Goal: Information Seeking & Learning: Learn about a topic

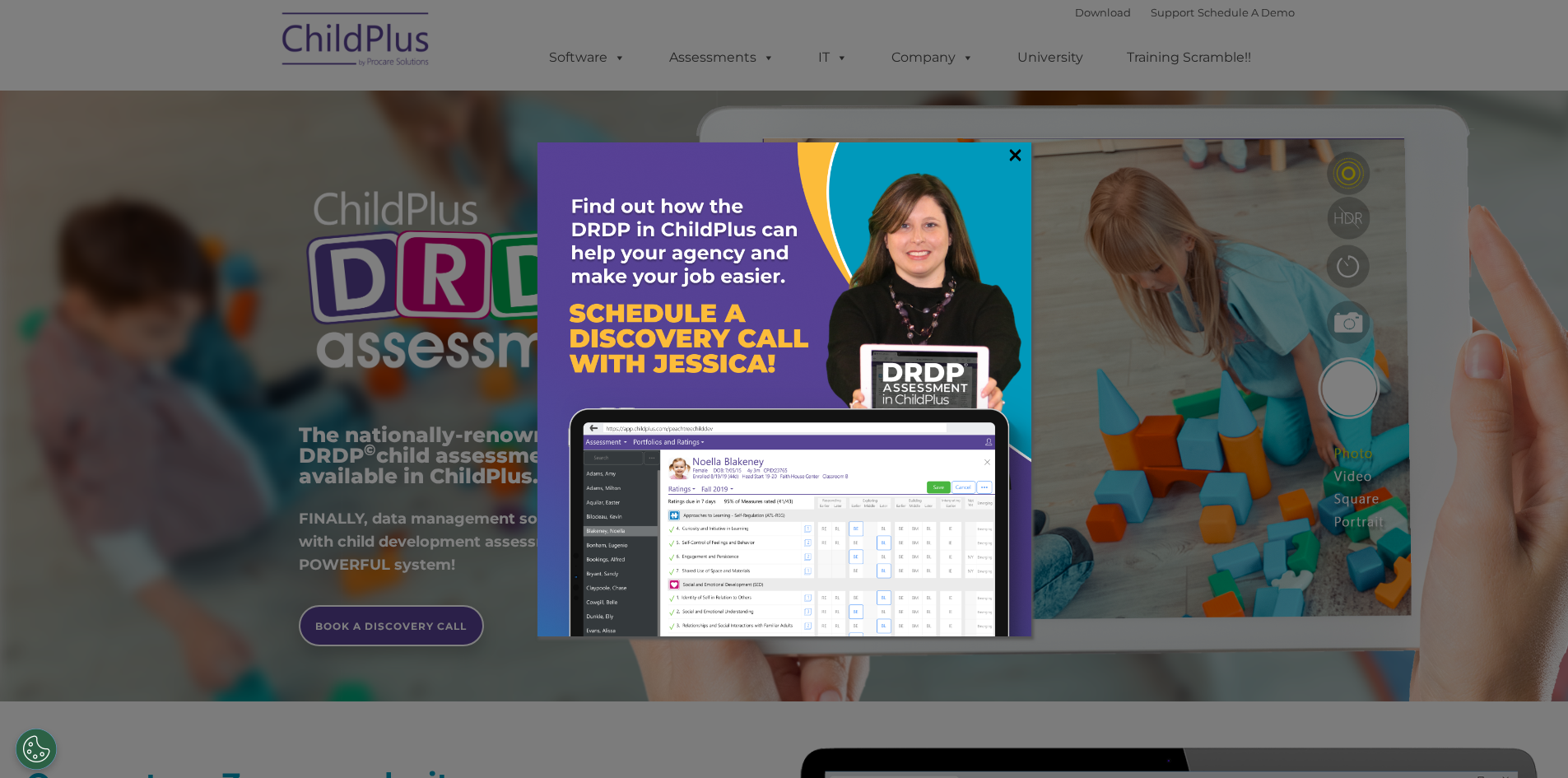
click at [1006, 153] on link "×" at bounding box center [1015, 154] width 19 height 17
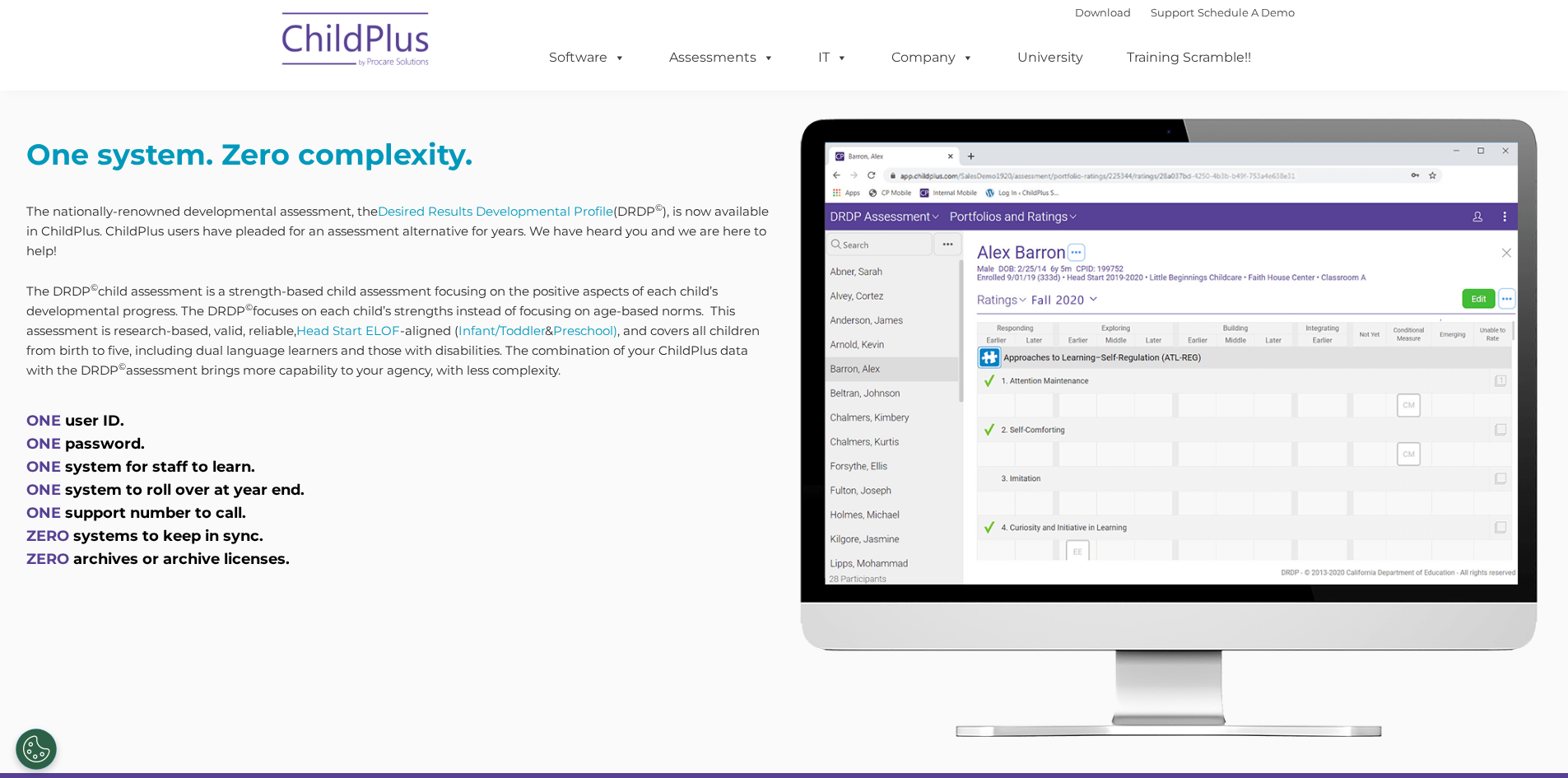
scroll to position [600, 0]
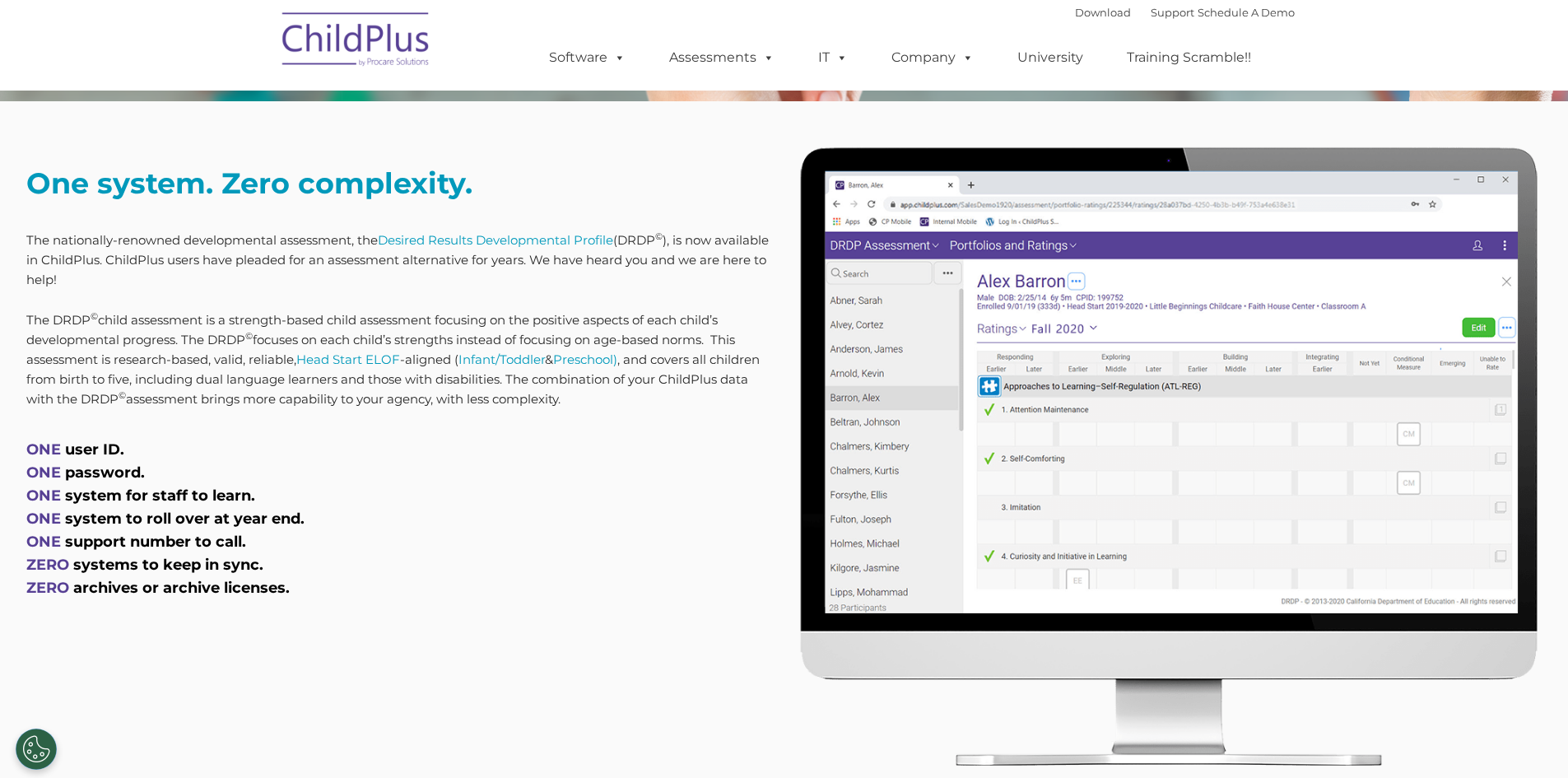
click at [187, 245] on p "The nationally-renowned developmental assessment, the Desired Results Developme…" at bounding box center [399, 261] width 746 height 60
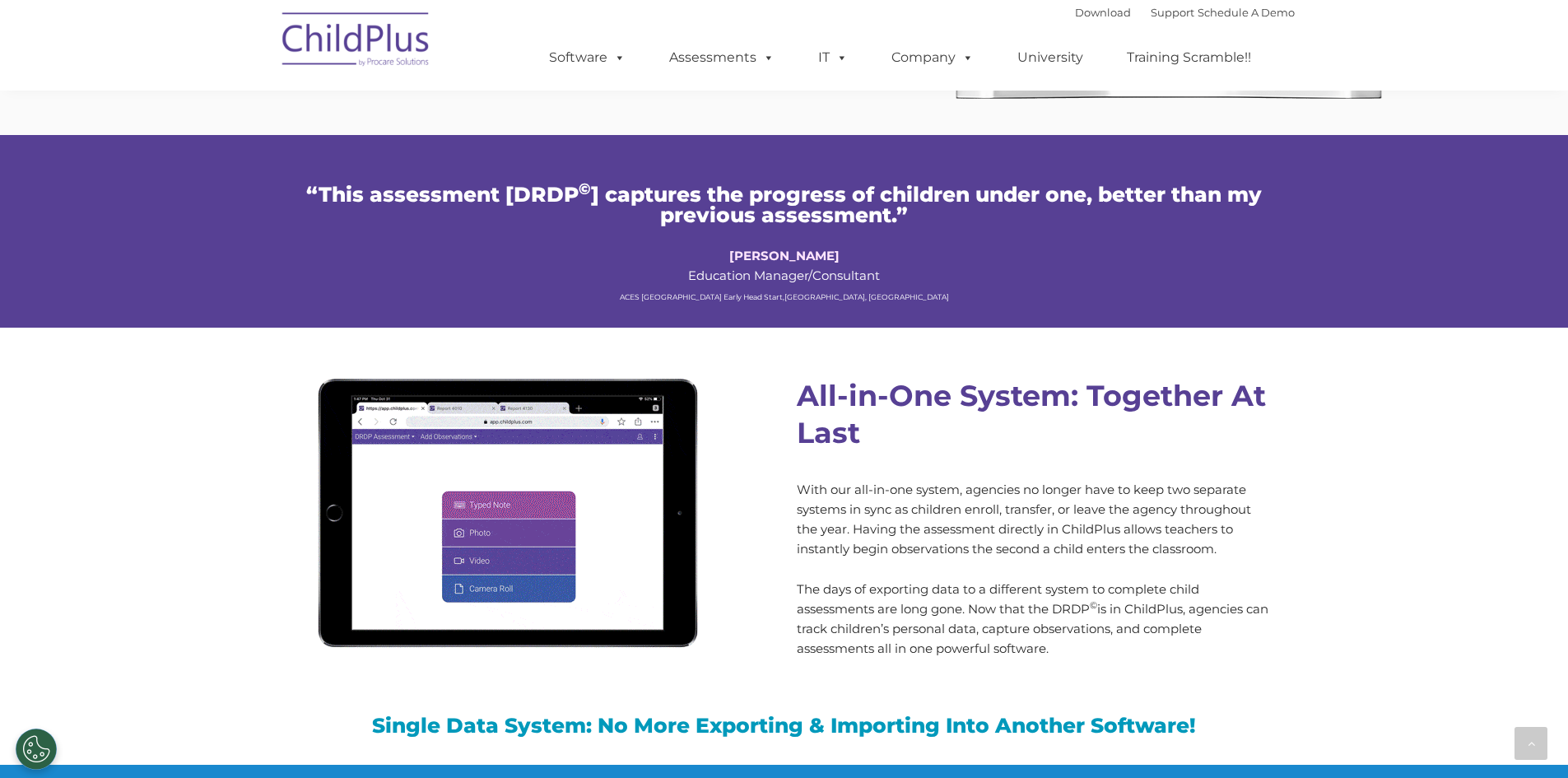
scroll to position [1262, 0]
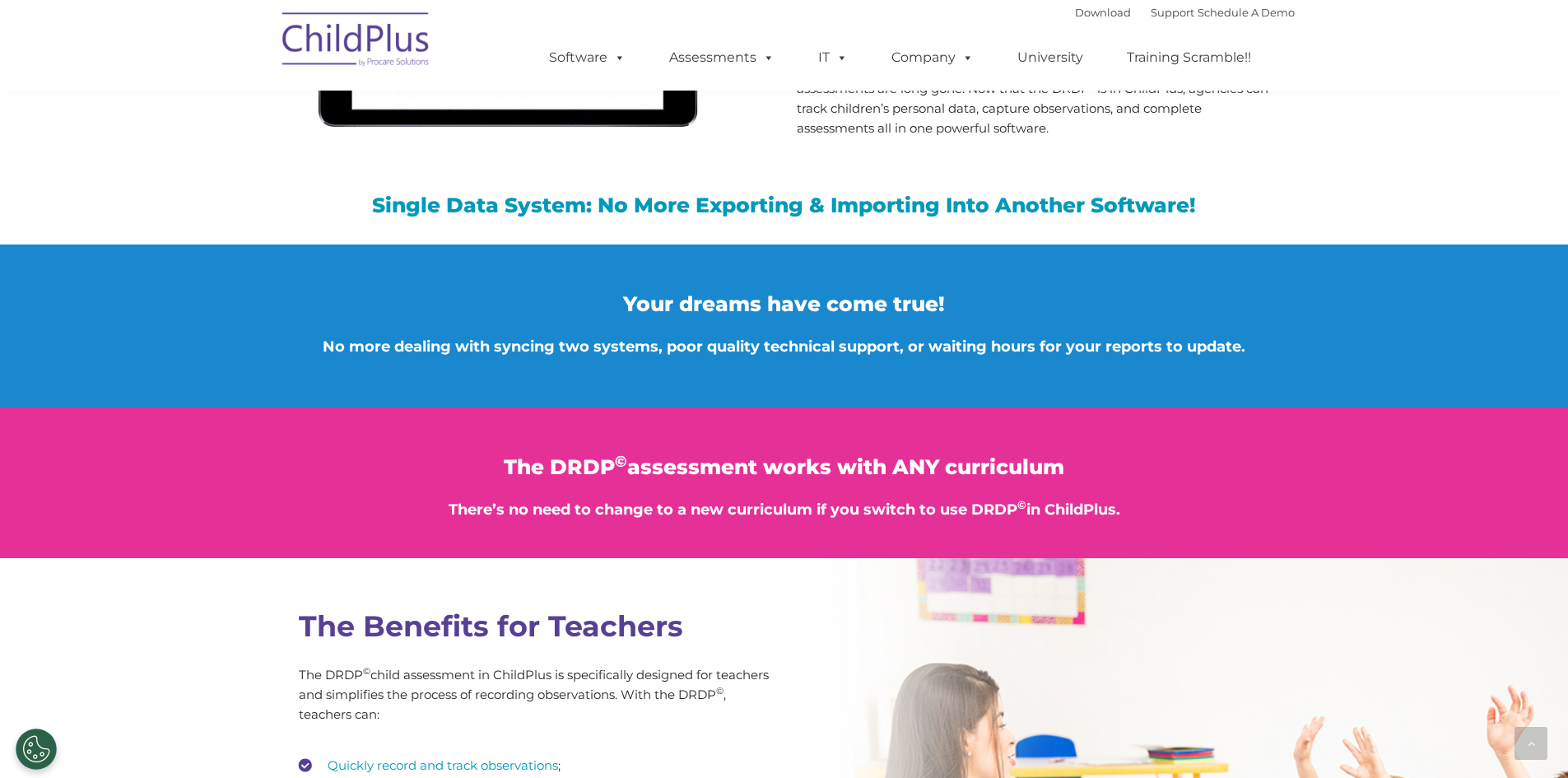
scroll to position [1793, 0]
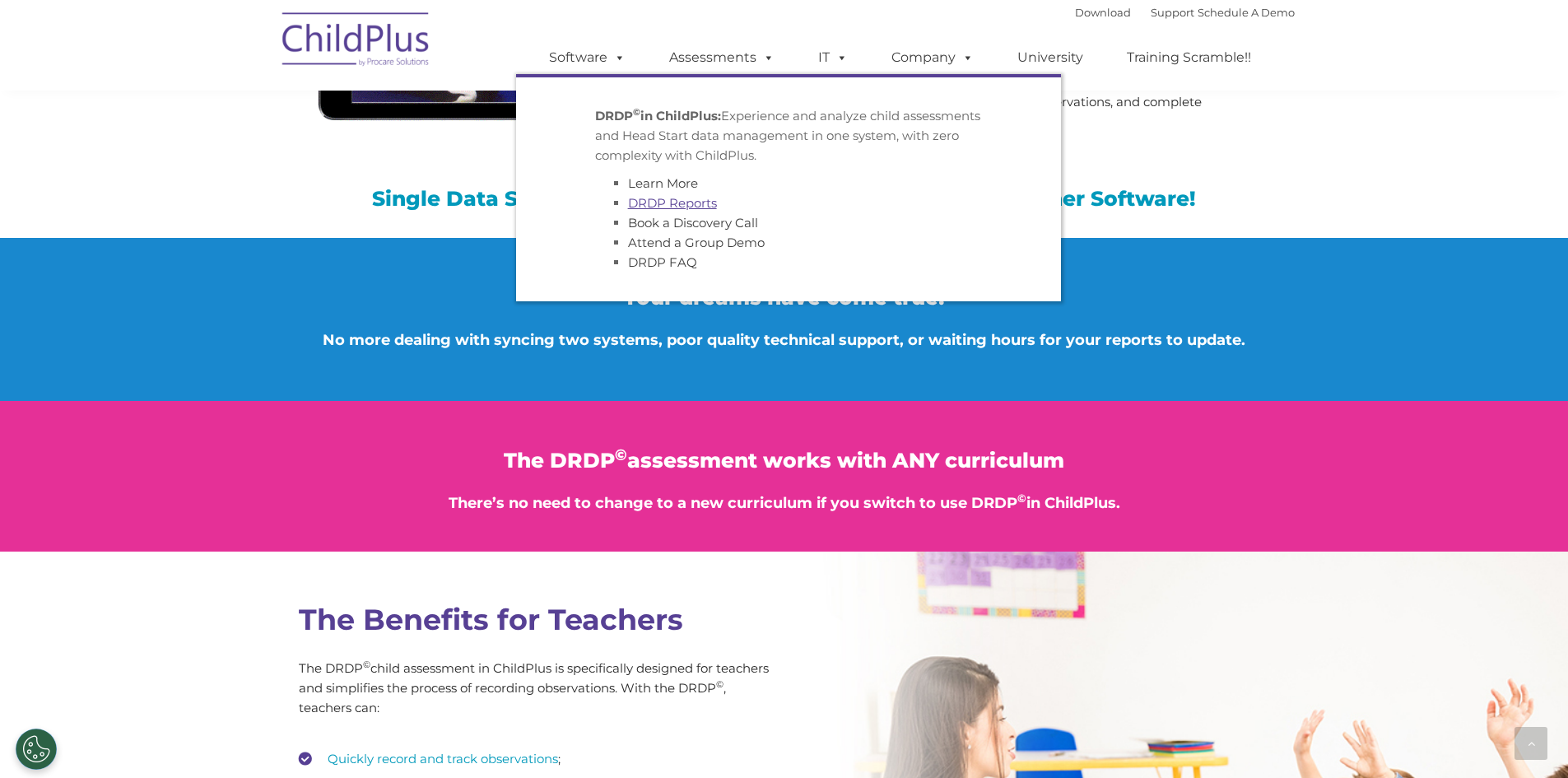
click at [692, 200] on link "DRDP Reports" at bounding box center [672, 203] width 88 height 16
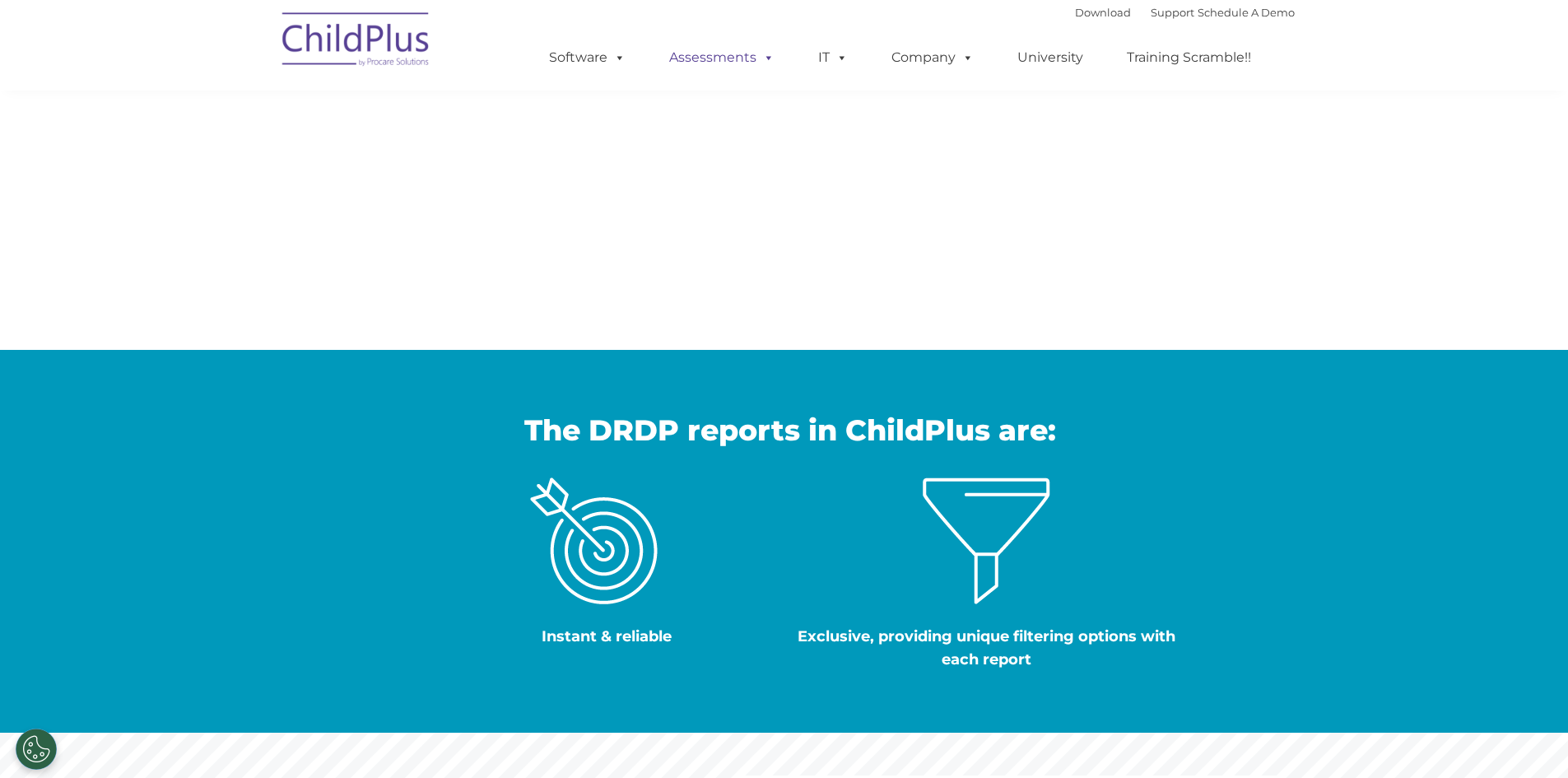
scroll to position [490, 0]
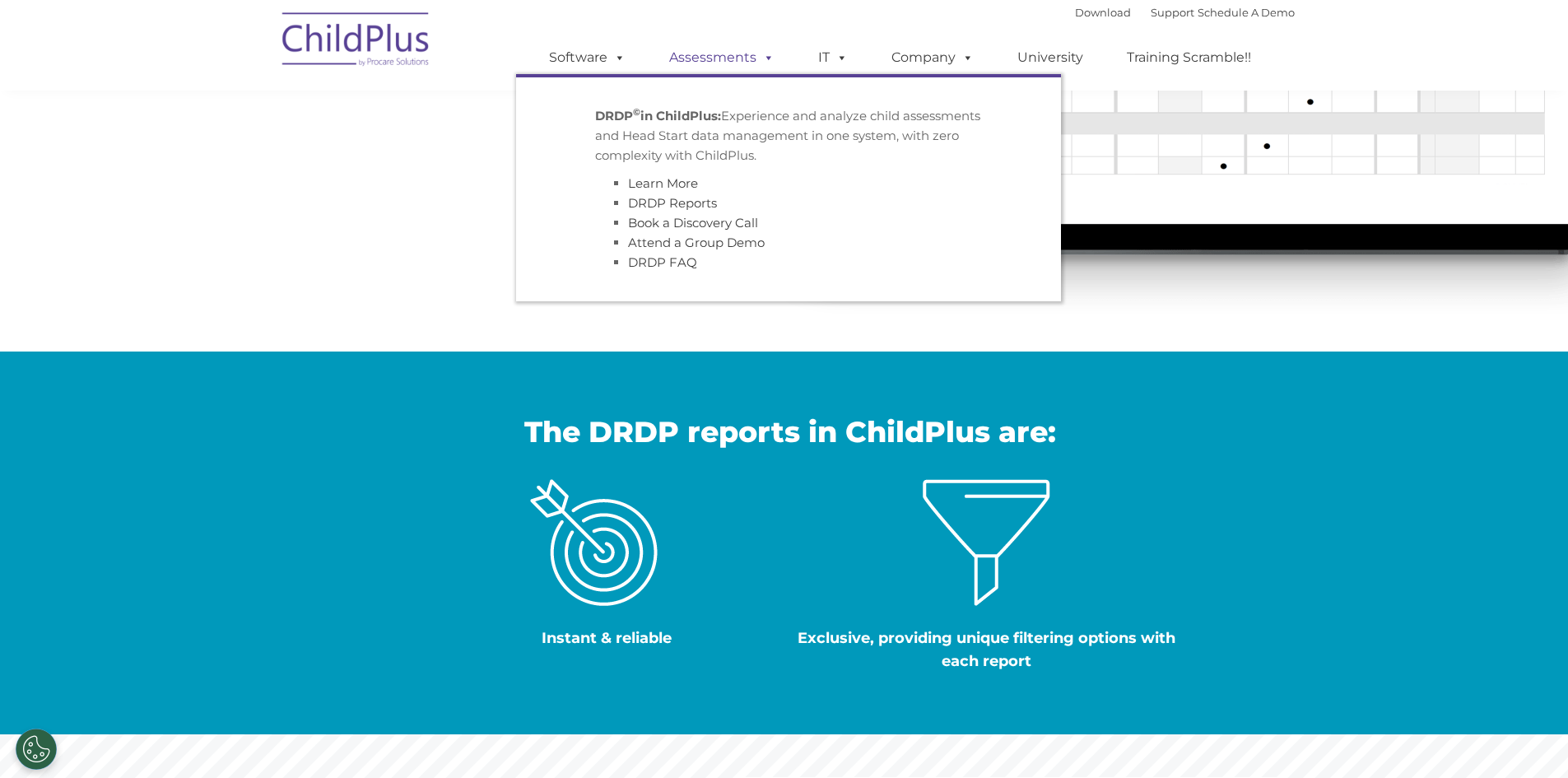
click at [699, 60] on link "Assessments" at bounding box center [722, 57] width 139 height 33
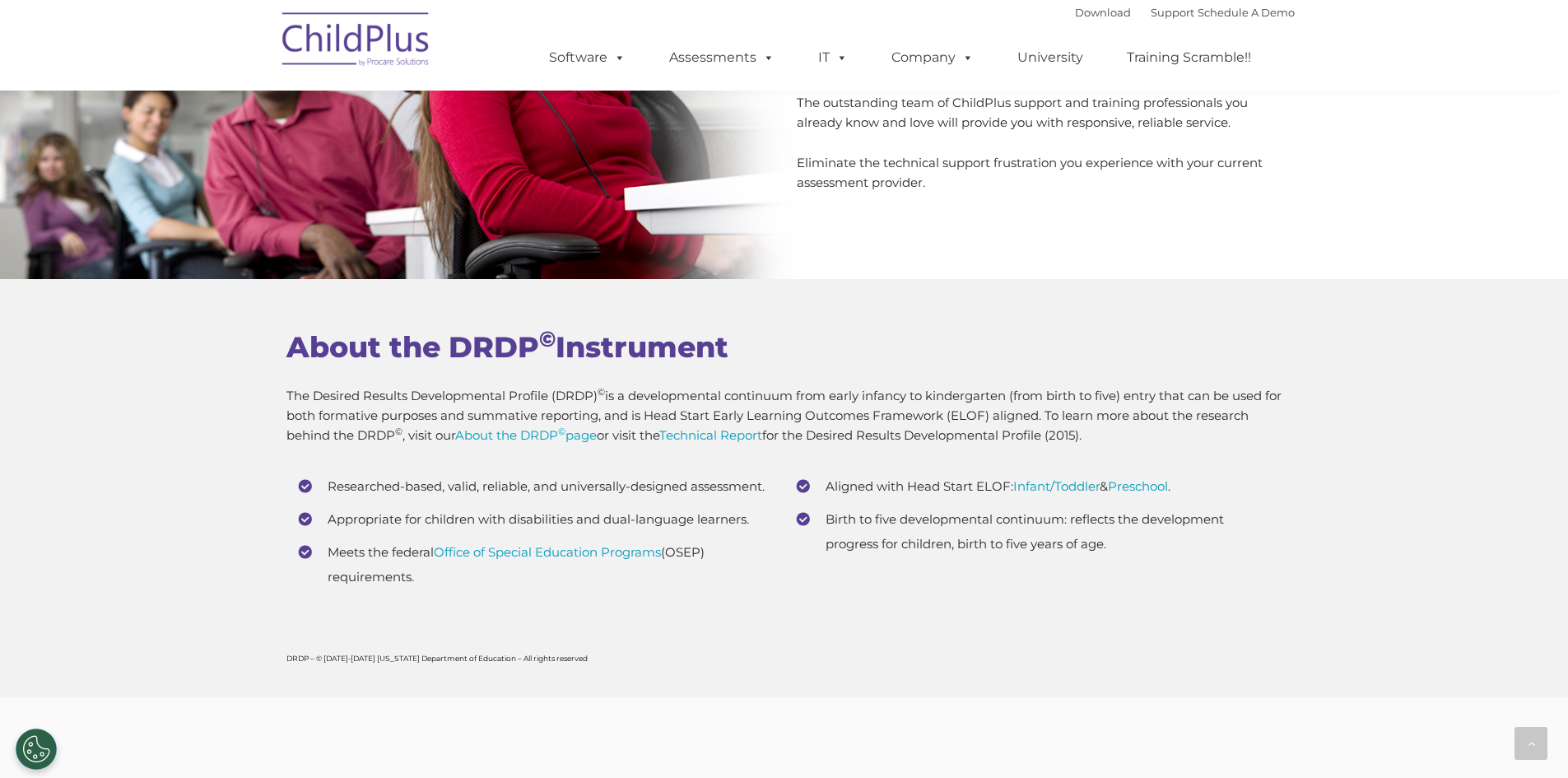
scroll to position [6083, 0]
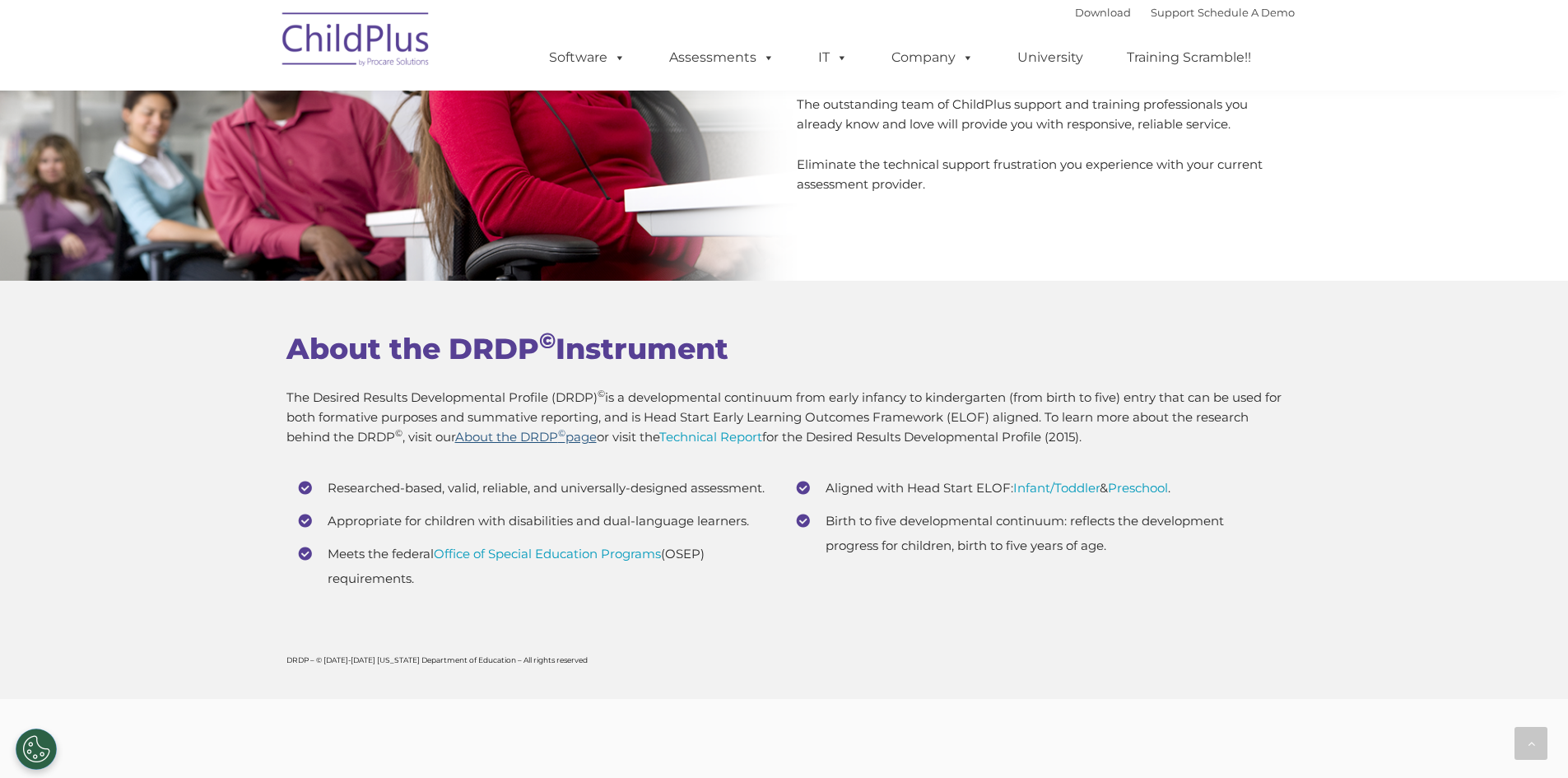
click at [492, 436] on link "About the DRDP © page" at bounding box center [526, 436] width 142 height 16
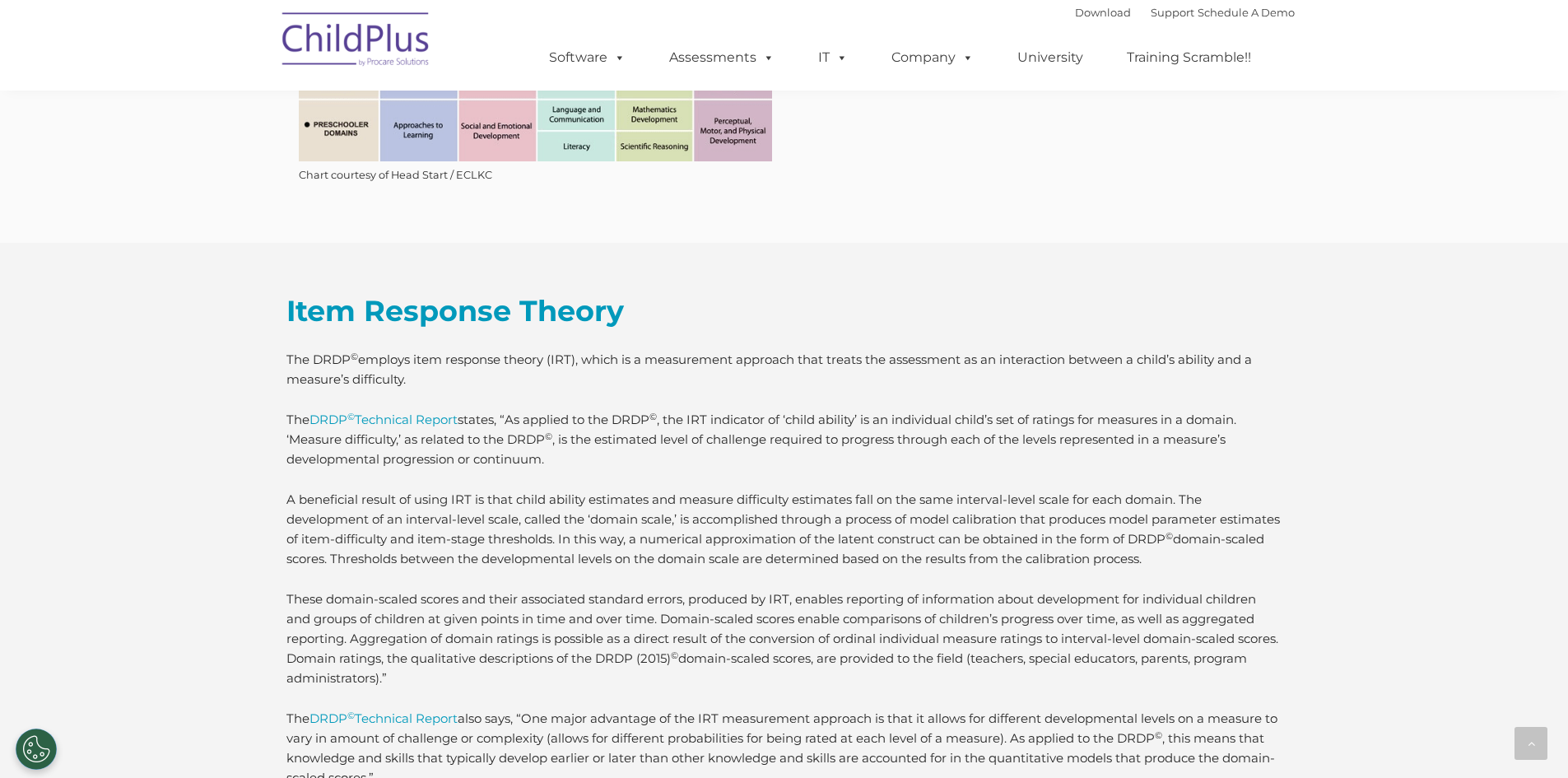
scroll to position [2252, 0]
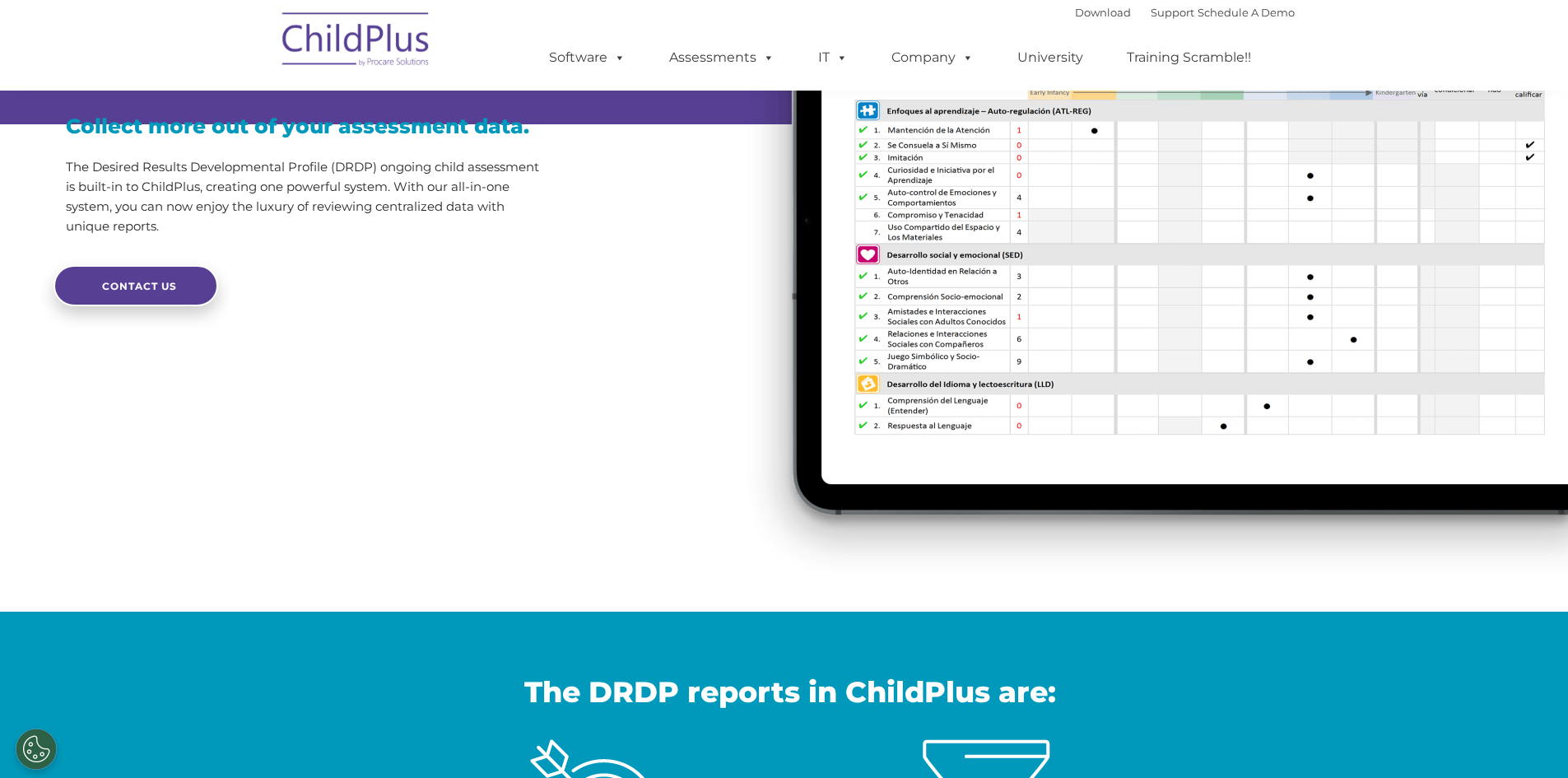
scroll to position [208, 0]
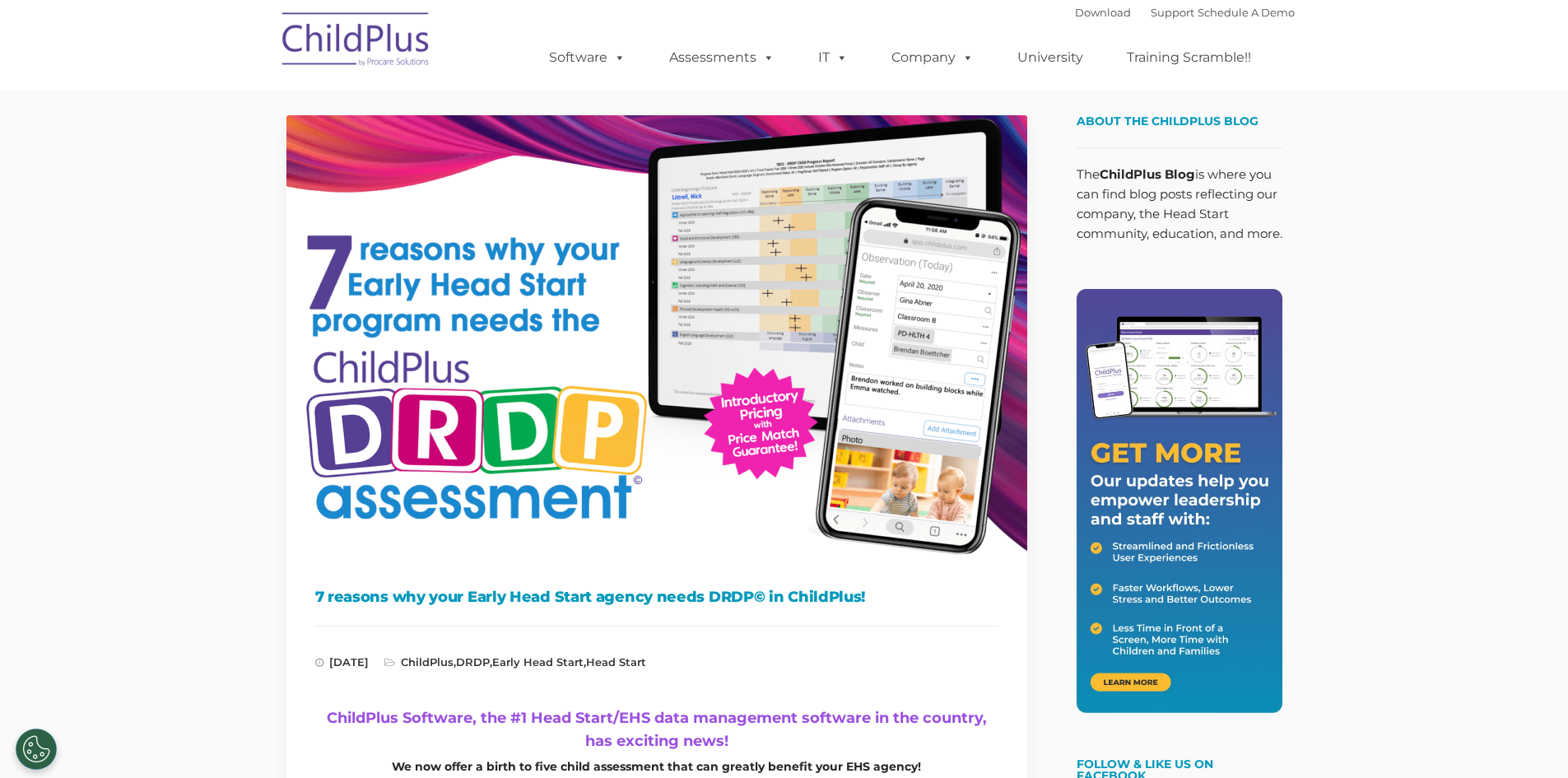
scroll to position [1529, 0]
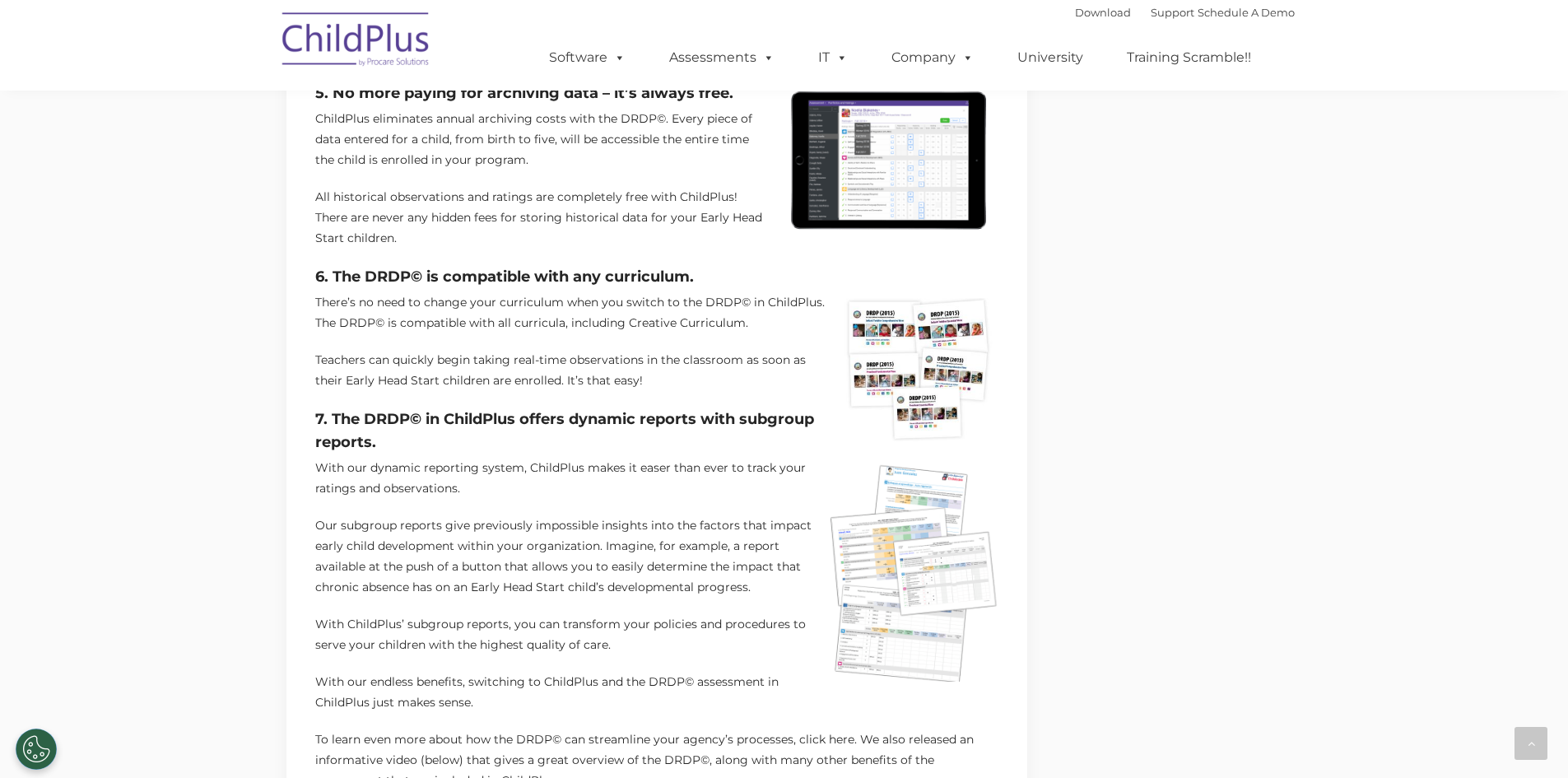
click at [622, 426] on h4 "7. The DRDP© in ChildPlus offers dynamic reports with subgroup reports." at bounding box center [657, 431] width 683 height 47
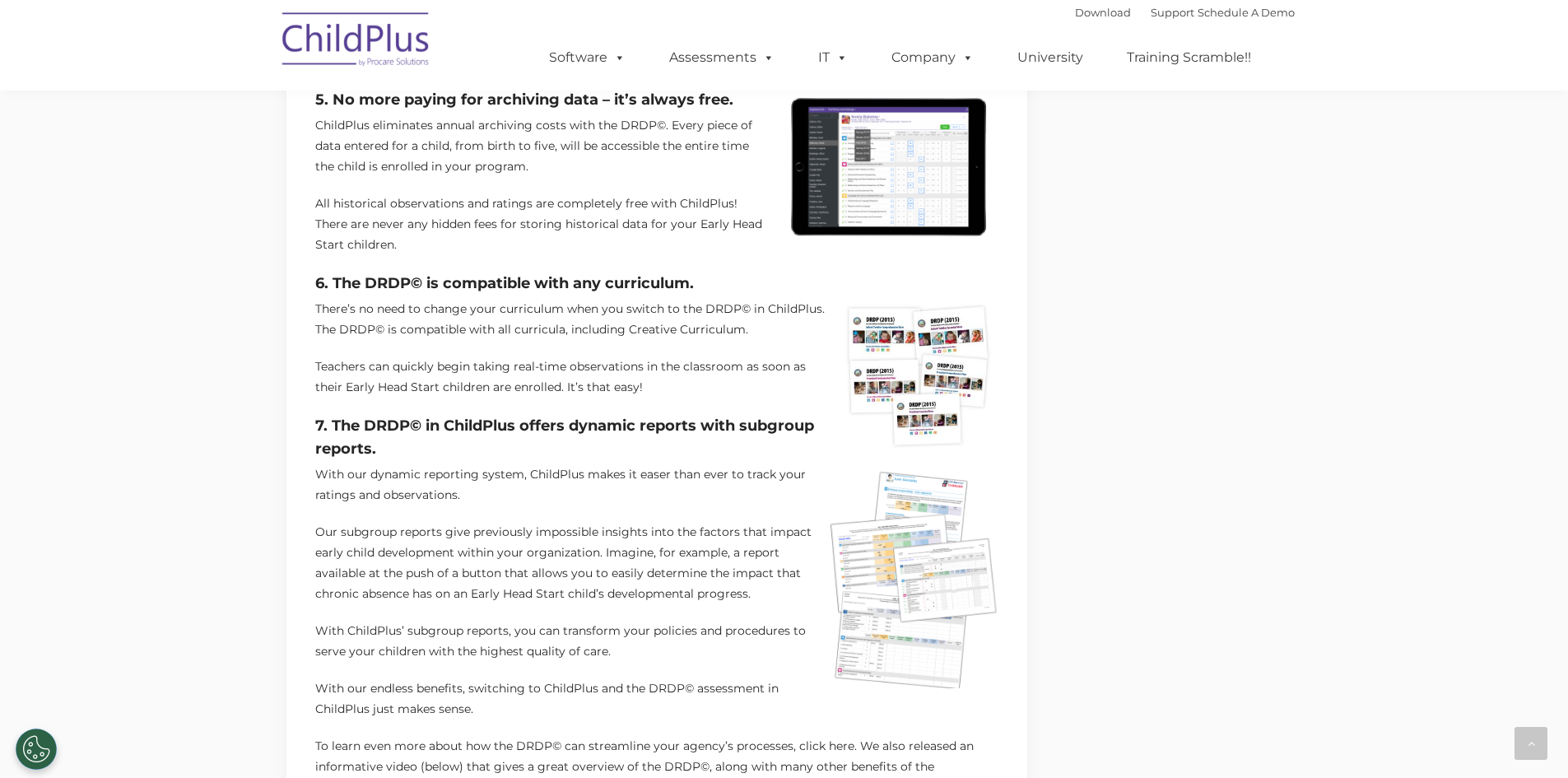
scroll to position [1528, 0]
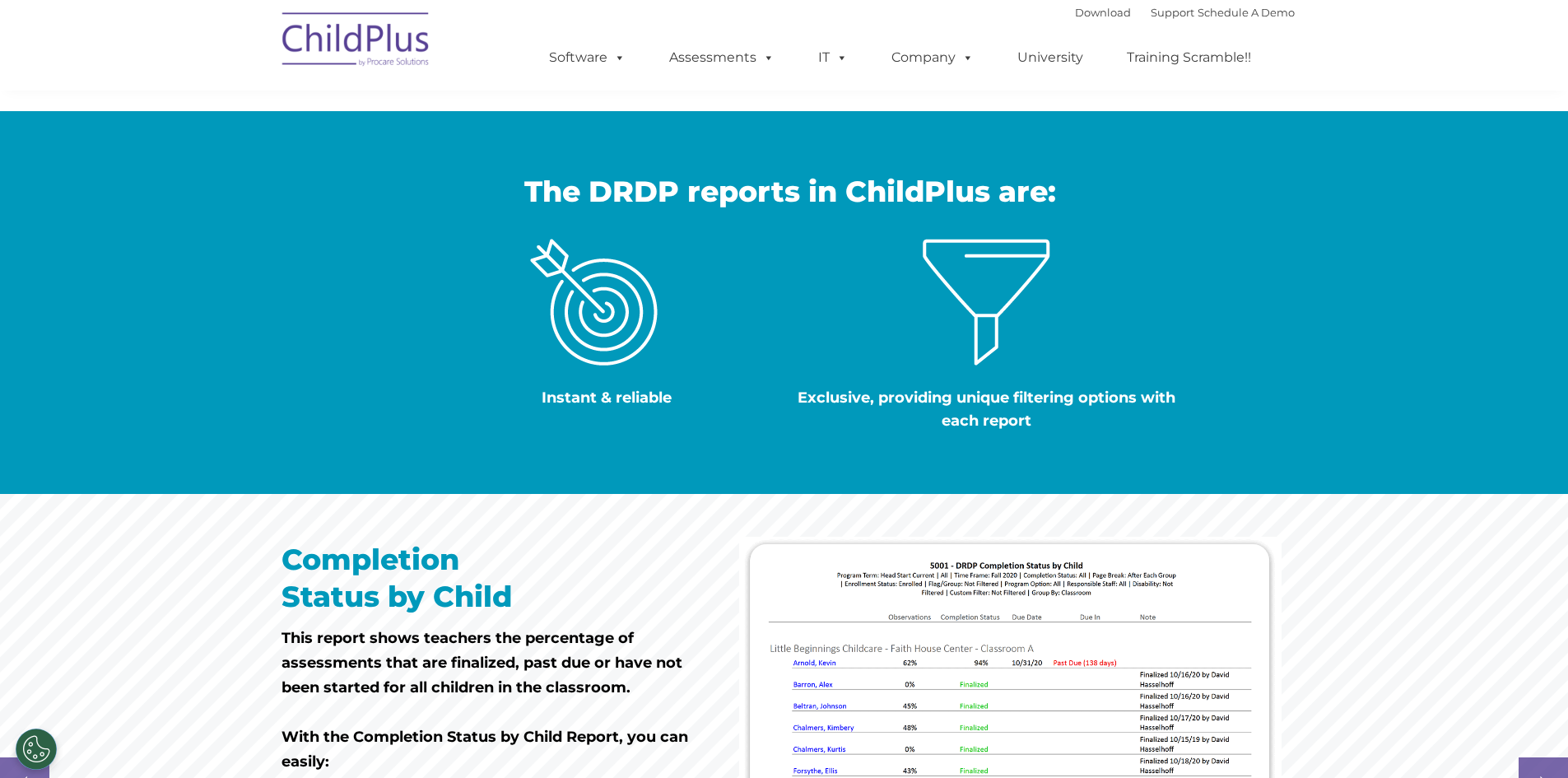
scroll to position [724, 0]
